Goal: Task Accomplishment & Management: Manage account settings

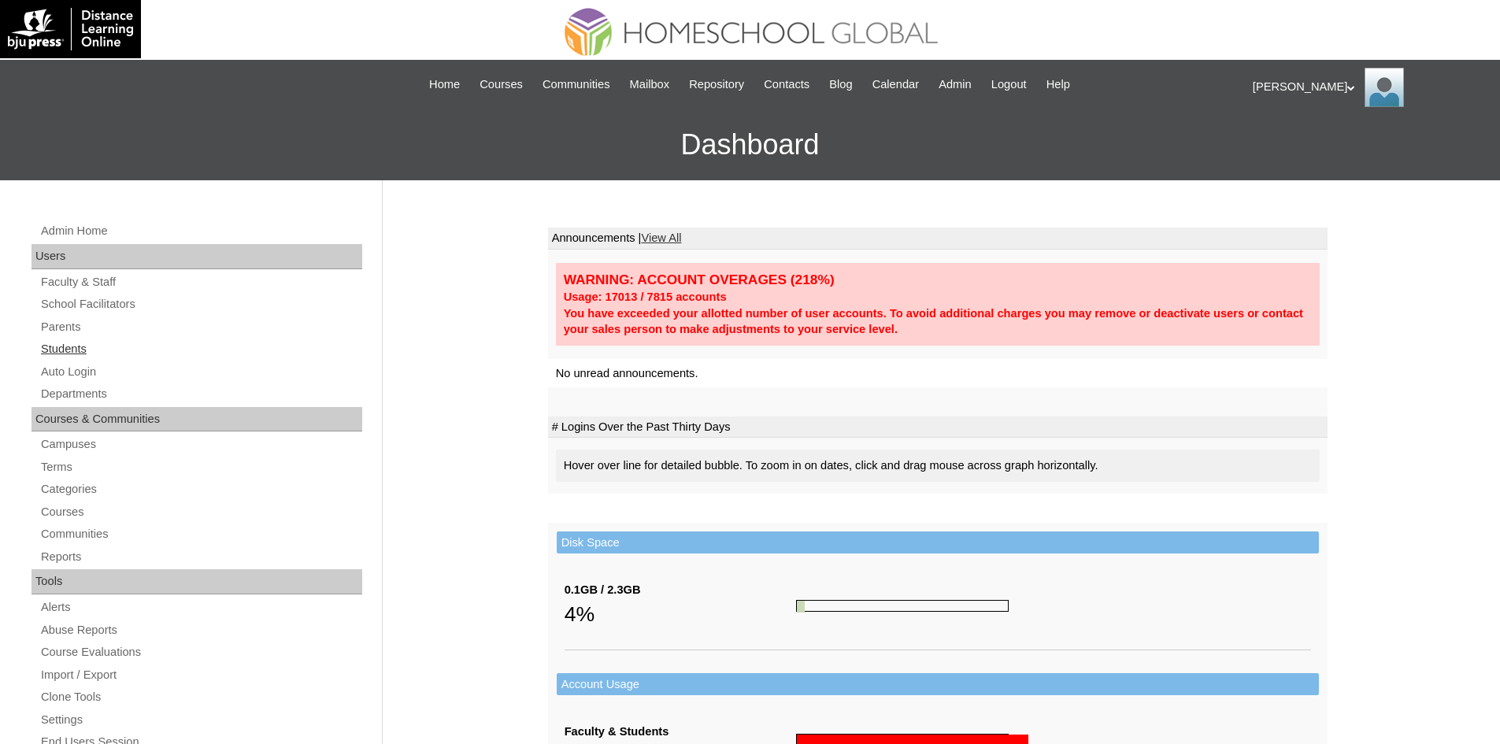
click at [80, 350] on link "Students" at bounding box center [200, 349] width 323 height 20
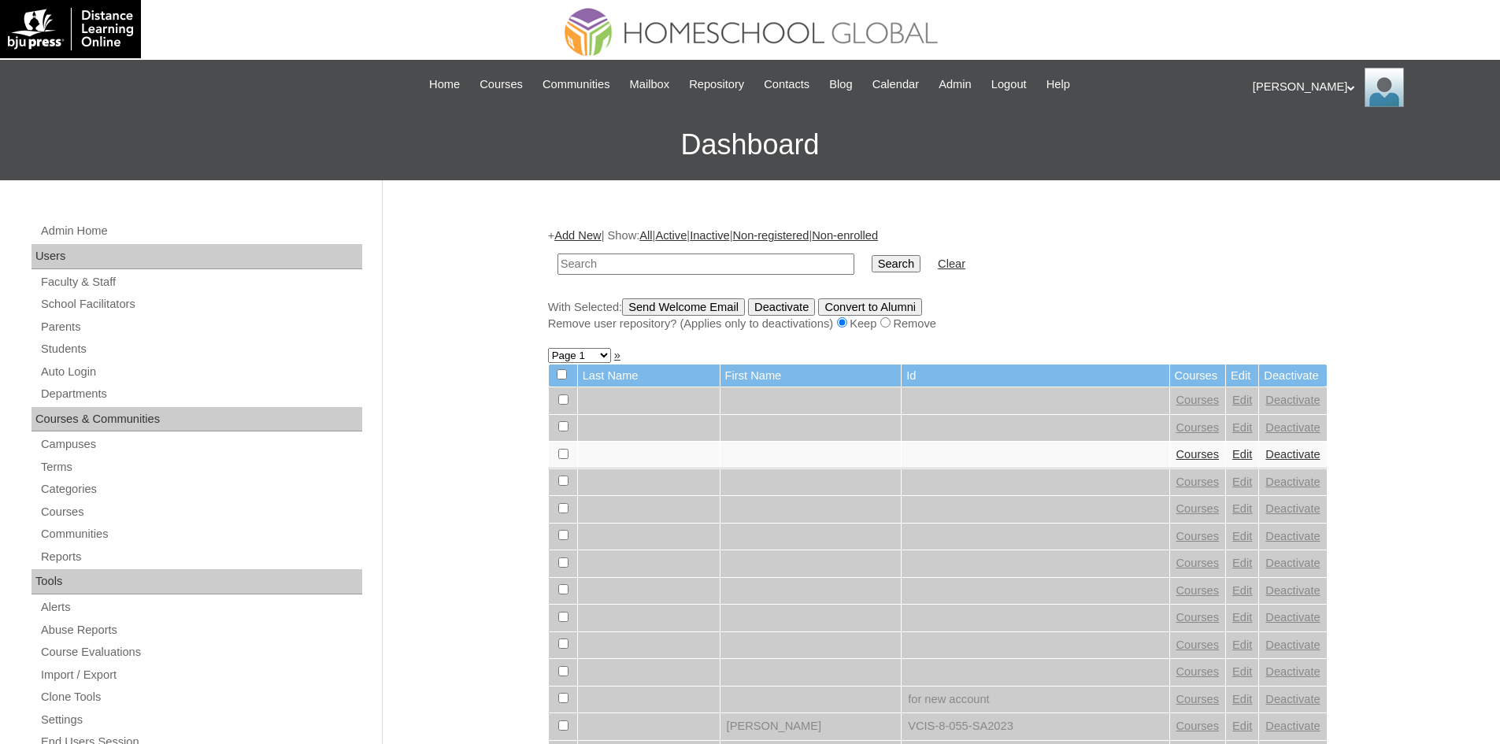
paste input "MHS009373-TECHPH2020"
type input "MHS009373-TECHPH2020"
click at [872, 267] on input "Search" at bounding box center [896, 263] width 49 height 17
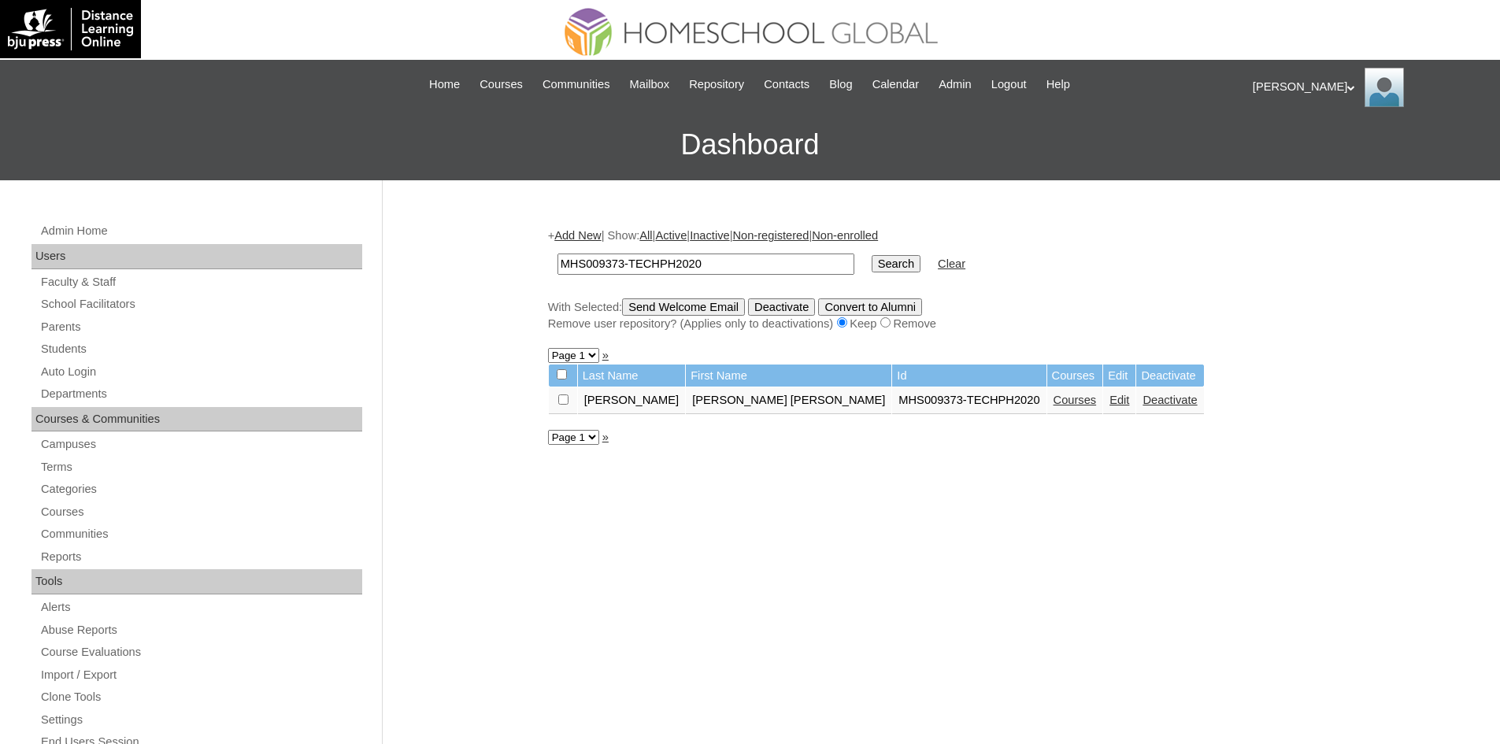
click at [1110, 399] on link "Edit" at bounding box center [1120, 400] width 20 height 13
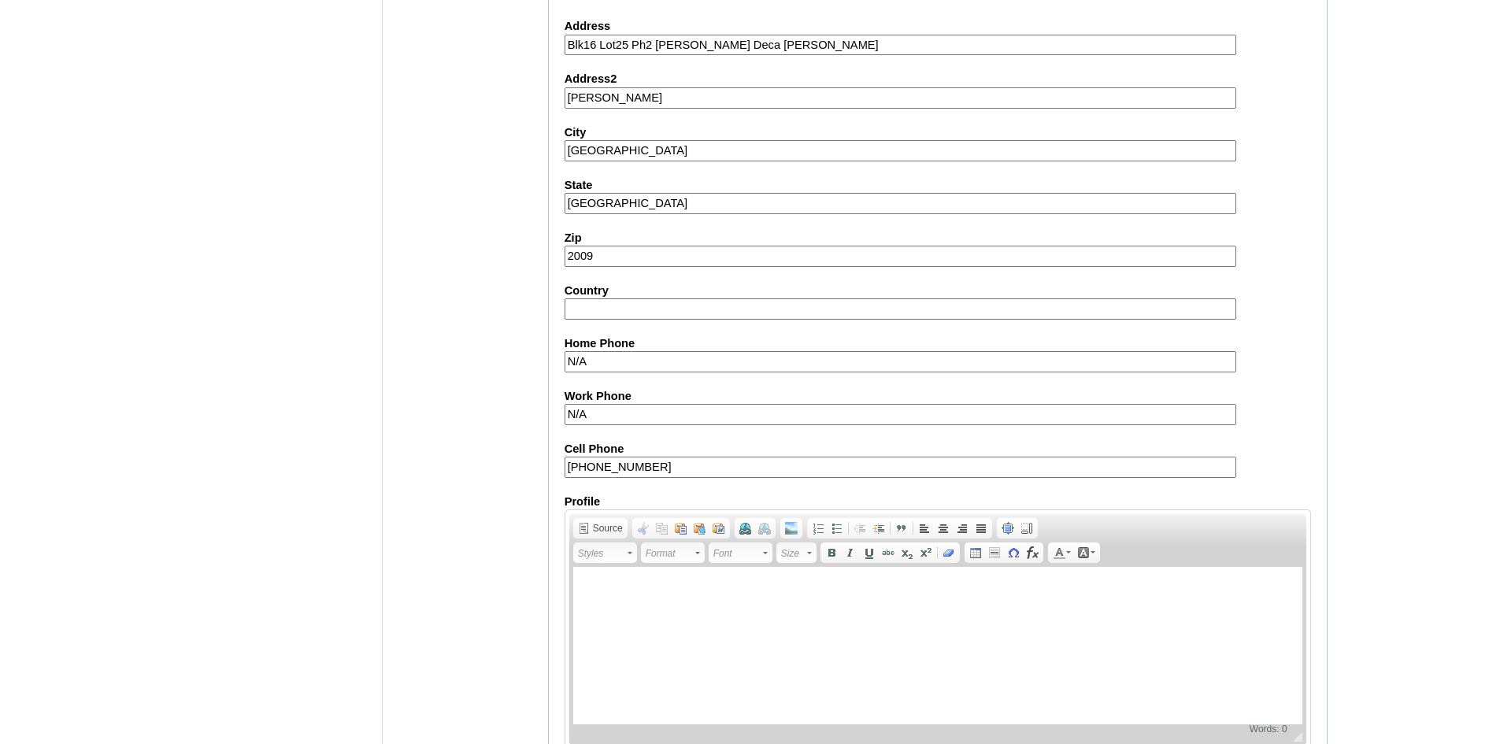
scroll to position [1655, 0]
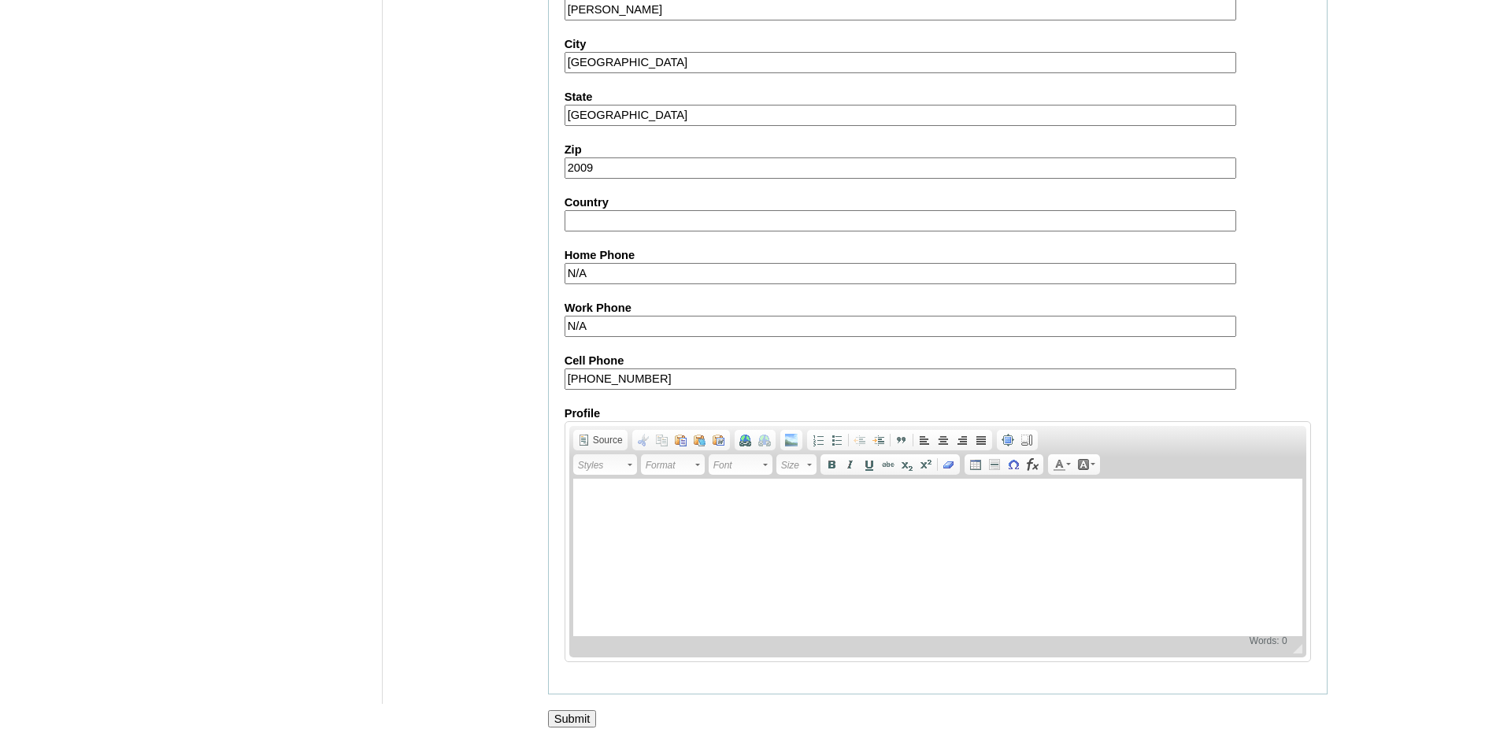
click at [589, 725] on input "Submit" at bounding box center [572, 718] width 49 height 17
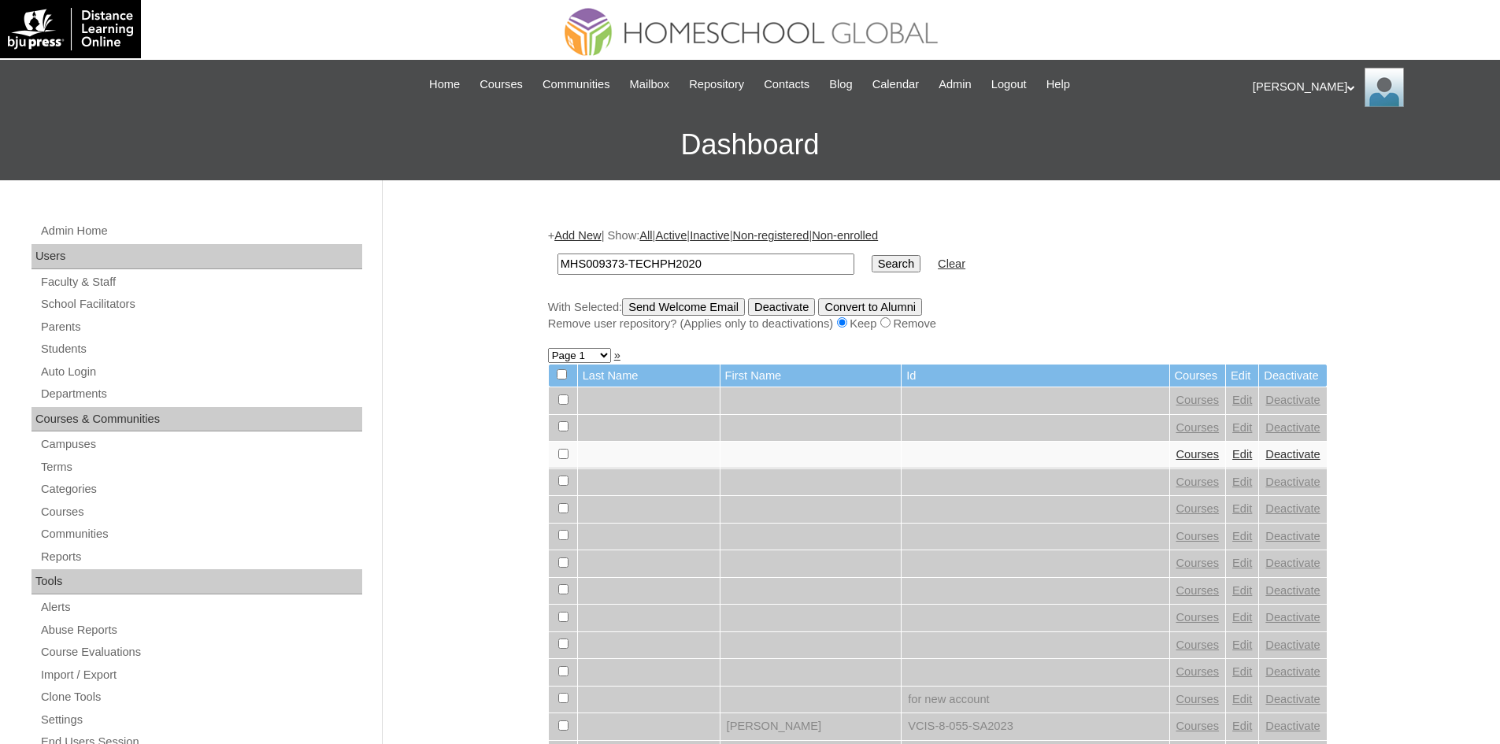
type input "MHS009373-TECHPH2020"
click at [872, 269] on input "Search" at bounding box center [896, 263] width 49 height 17
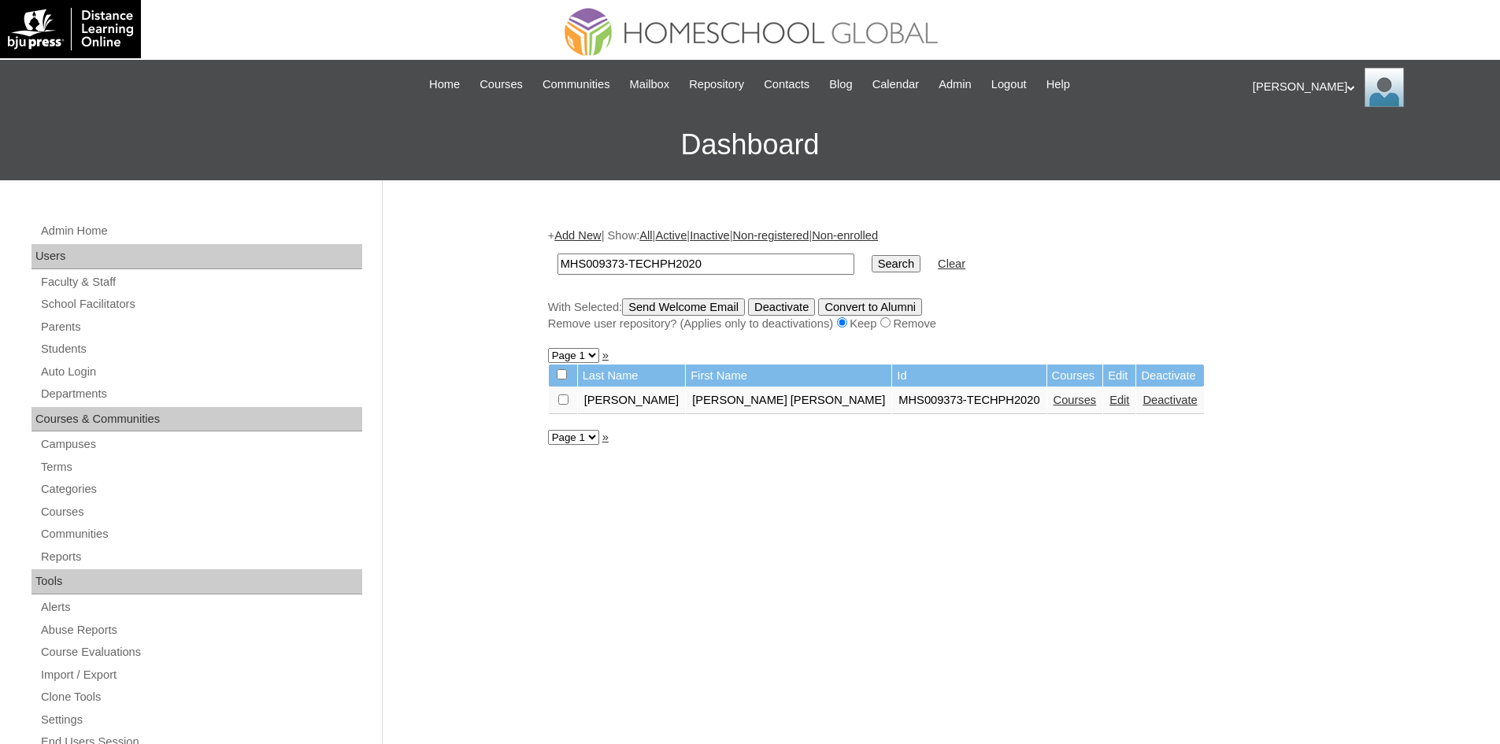
click at [1054, 396] on link "Courses" at bounding box center [1075, 400] width 43 height 13
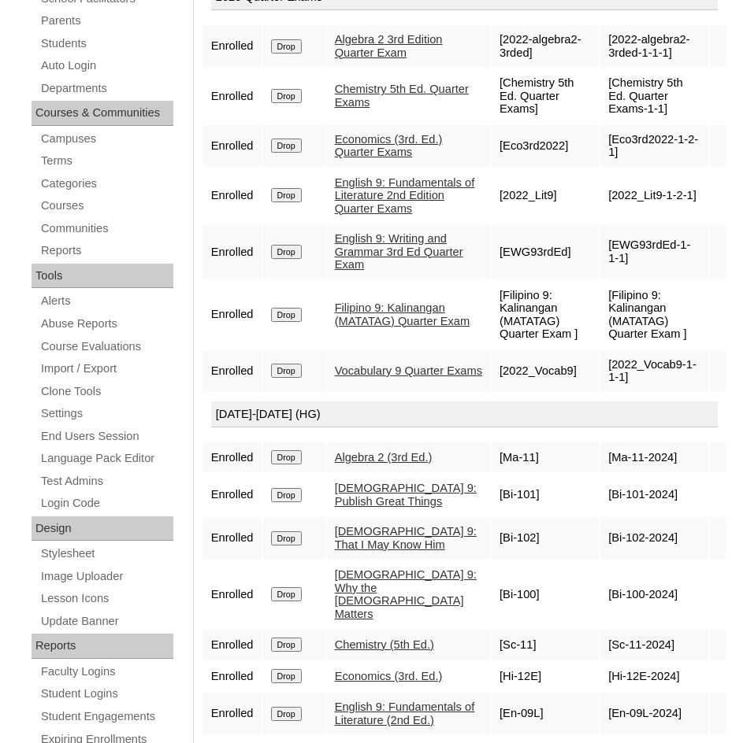
scroll to position [246, 0]
